Goal: Complete application form: Complete application form

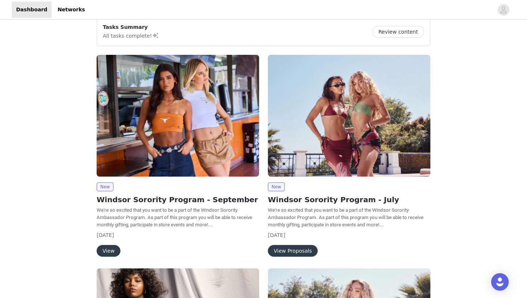
scroll to position [21, 0]
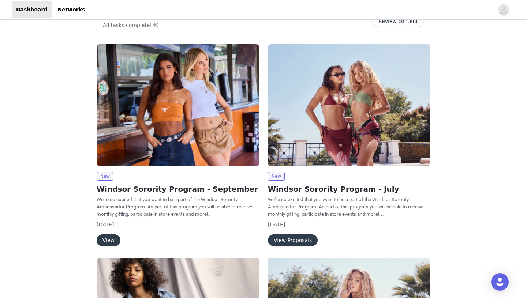
click at [105, 238] on button "View" at bounding box center [109, 241] width 24 height 12
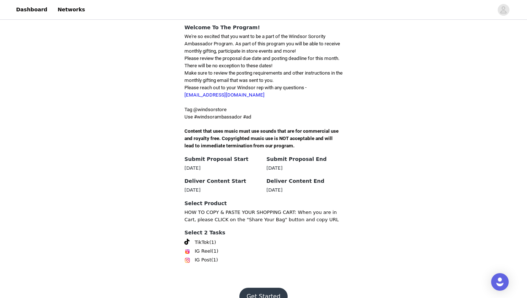
scroll to position [185, 0]
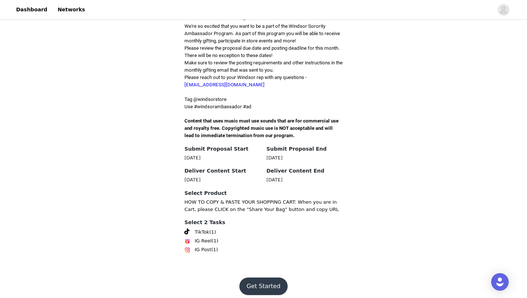
click at [264, 278] on button "Get Started" at bounding box center [263, 287] width 49 height 18
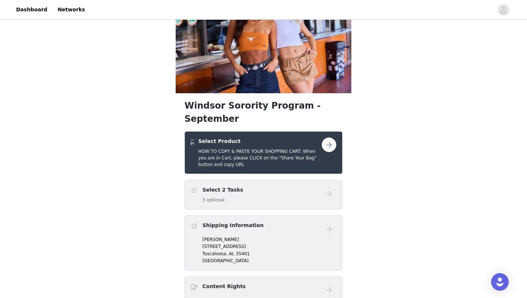
scroll to position [51, 0]
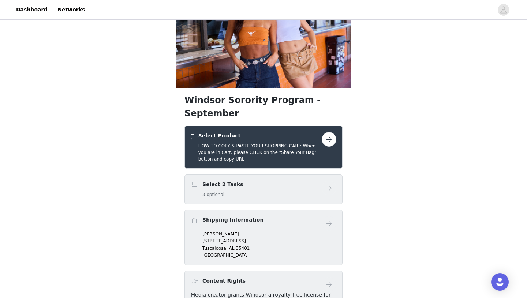
click at [332, 132] on button "button" at bounding box center [329, 139] width 15 height 15
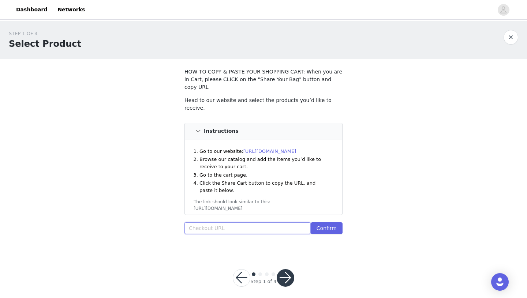
click at [210, 223] on input "text" at bounding box center [248, 229] width 126 height 12
paste input "https://www.windsorstore.com/cart/43436864897075:1,43566603665459:1,43373939949…"
type input "https://www.windsorstore.com/cart/43436864897075:1,43566603665459:1,43373939949…"
click at [337, 223] on button "Confirm" at bounding box center [327, 229] width 32 height 12
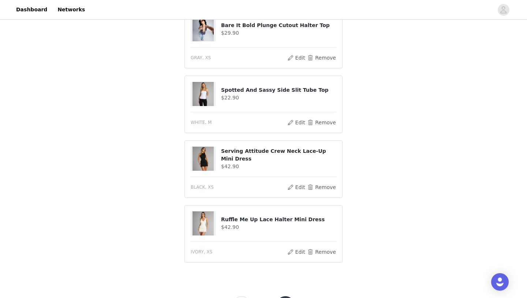
scroll to position [380, 0]
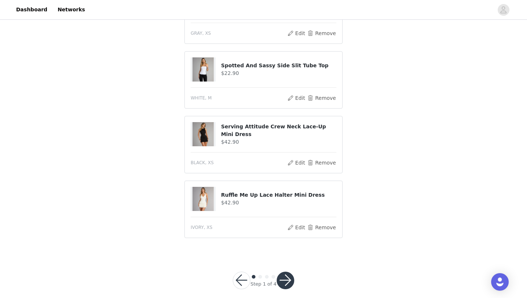
click at [280, 273] on button "button" at bounding box center [286, 281] width 18 height 18
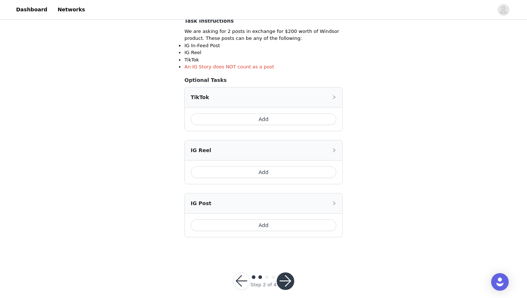
scroll to position [135, 0]
click at [287, 286] on button "button" at bounding box center [286, 281] width 18 height 18
click at [241, 282] on button "button" at bounding box center [242, 281] width 18 height 18
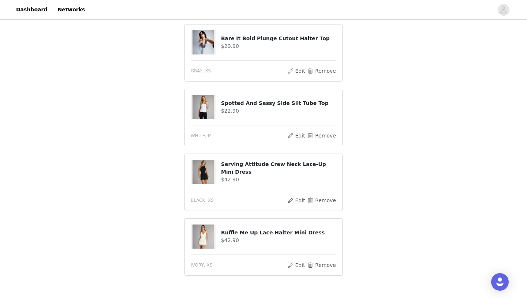
scroll to position [435, 0]
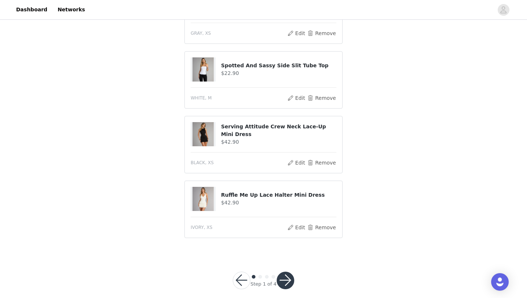
click at [238, 272] on button "button" at bounding box center [242, 281] width 18 height 18
click at [287, 278] on button "button" at bounding box center [286, 281] width 18 height 18
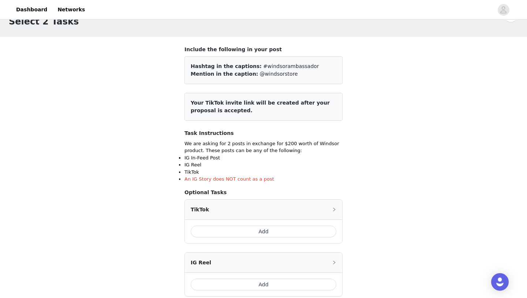
scroll to position [26, 0]
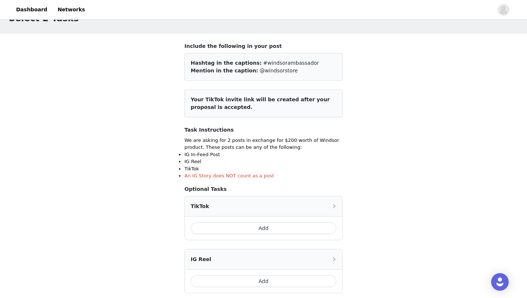
click at [289, 232] on button "Add" at bounding box center [264, 229] width 146 height 12
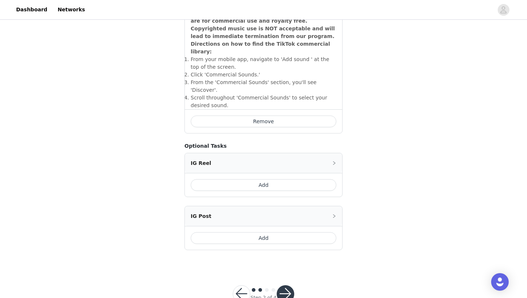
scroll to position [267, 0]
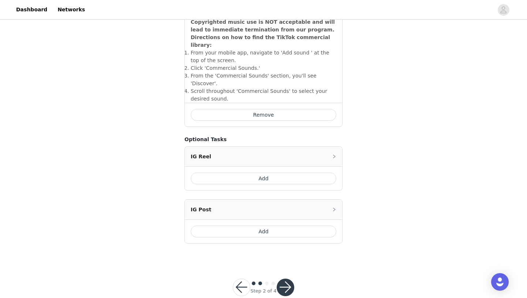
click at [284, 270] on div "Step 2 of 4" at bounding box center [263, 287] width 79 height 35
click at [287, 279] on button "button" at bounding box center [286, 288] width 18 height 18
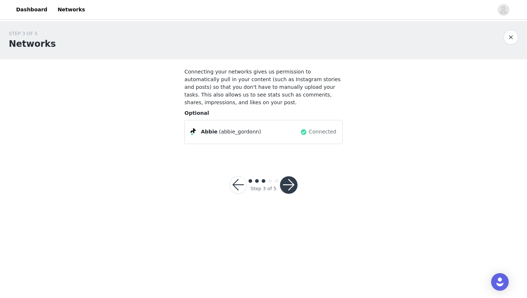
click at [289, 187] on button "button" at bounding box center [289, 185] width 18 height 18
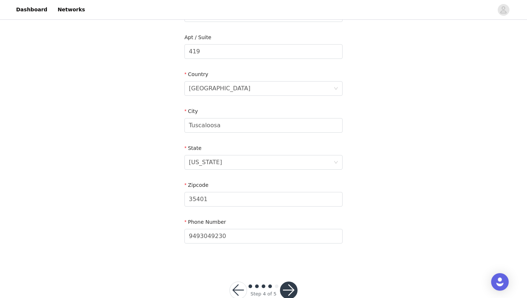
scroll to position [201, 0]
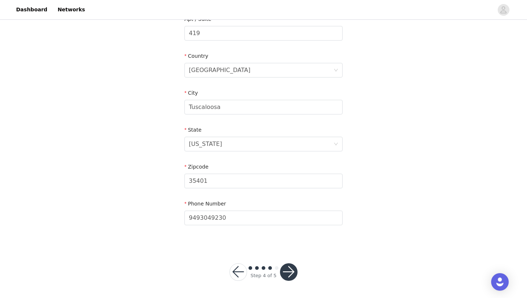
click at [290, 272] on button "button" at bounding box center [289, 273] width 18 height 18
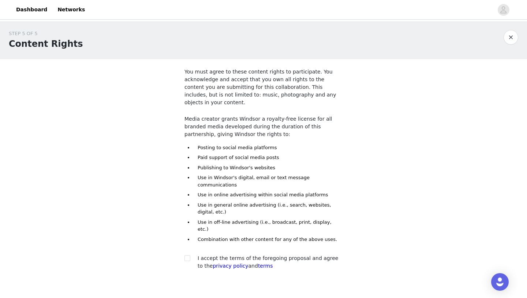
scroll to position [23, 0]
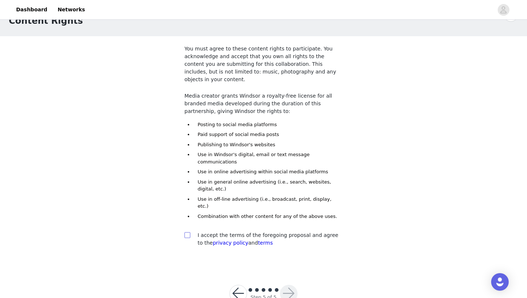
click at [189, 233] on input "checkbox" at bounding box center [187, 235] width 5 height 5
checkbox input "true"
click at [290, 285] on button "button" at bounding box center [289, 294] width 18 height 18
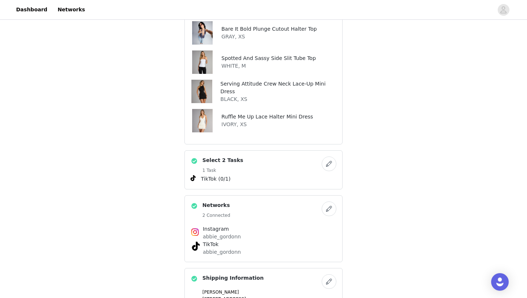
scroll to position [455, 0]
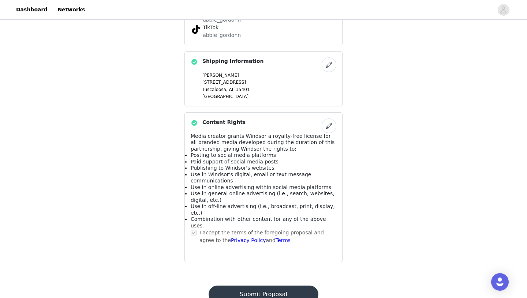
click at [284, 286] on button "Submit Proposal" at bounding box center [263, 295] width 109 height 18
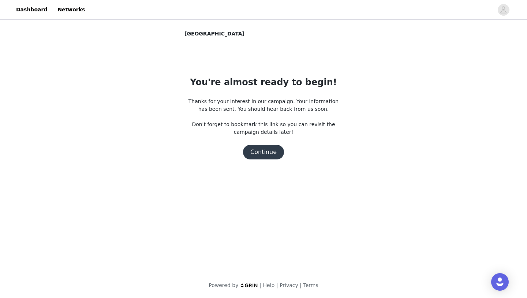
scroll to position [0, 0]
click at [267, 153] on button "Continue" at bounding box center [263, 152] width 41 height 15
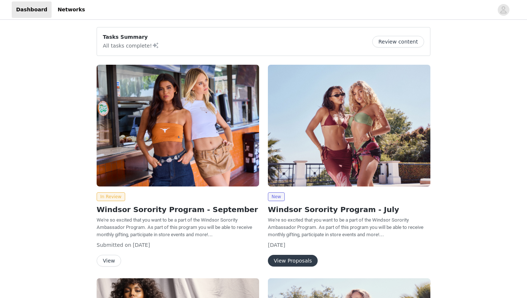
scroll to position [38, 0]
